Goal: Navigation & Orientation: Find specific page/section

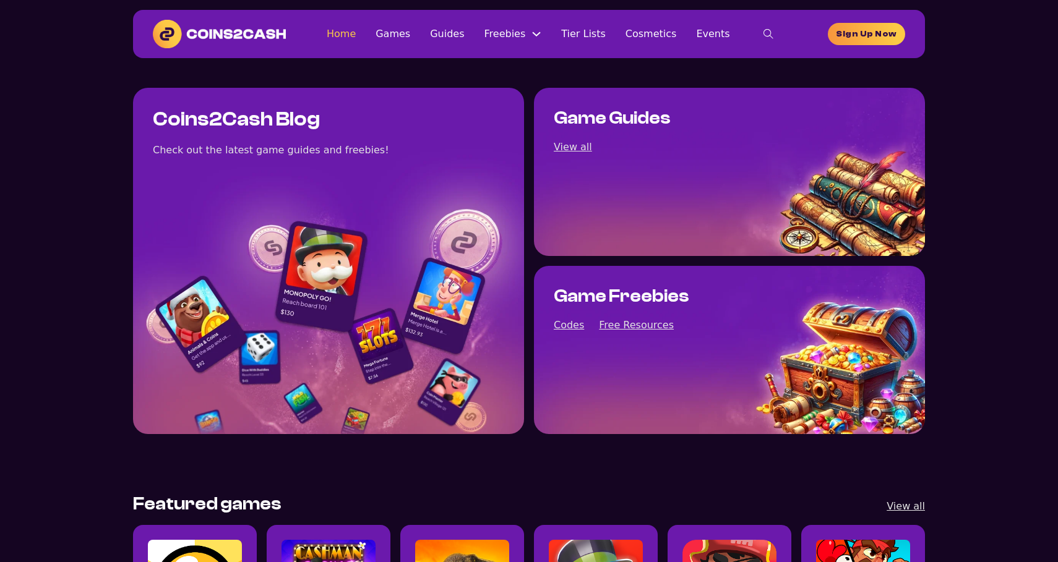
click at [355, 36] on link "Home" at bounding box center [341, 33] width 29 height 17
click at [404, 36] on link "Games" at bounding box center [392, 33] width 35 height 17
click at [410, 35] on link "Games" at bounding box center [392, 33] width 35 height 17
click at [455, 33] on link "Guides" at bounding box center [447, 33] width 34 height 17
